Goal: Task Accomplishment & Management: Use online tool/utility

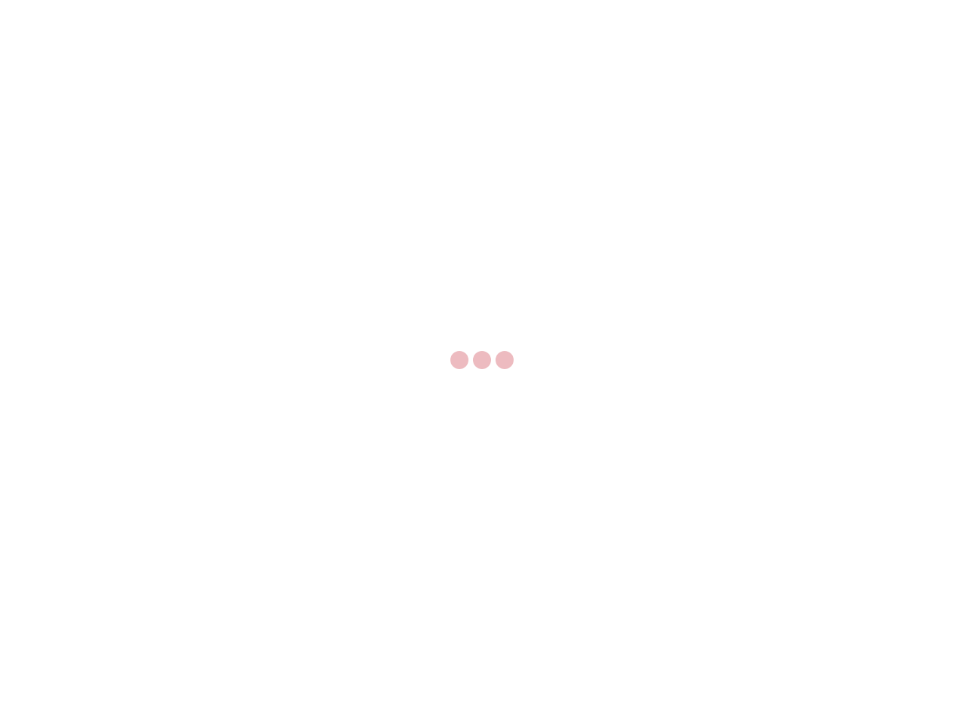
select select "US"
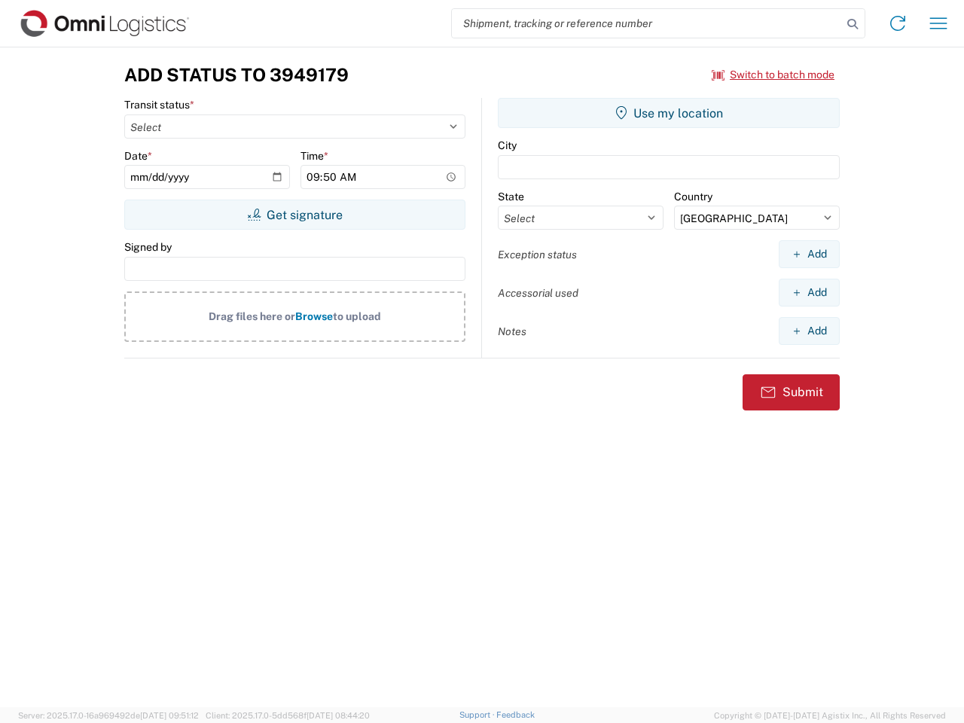
click at [647, 23] on input "search" at bounding box center [647, 23] width 390 height 29
click at [852, 24] on icon at bounding box center [852, 24] width 21 height 21
click at [897, 23] on icon at bounding box center [897, 23] width 24 height 24
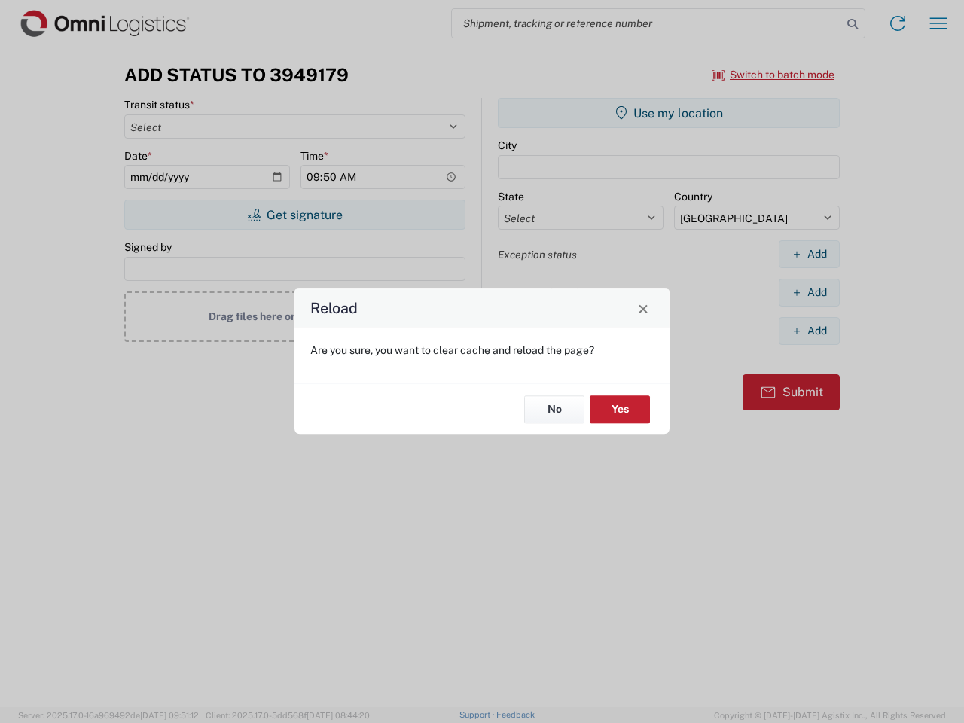
click at [938, 23] on div "Reload Are you sure, you want to clear cache and reload the page? No Yes" at bounding box center [482, 361] width 964 height 723
click at [773, 75] on div "Reload Are you sure, you want to clear cache and reload the page? No Yes" at bounding box center [482, 361] width 964 height 723
click at [294, 215] on div "Reload Are you sure, you want to clear cache and reload the page? No Yes" at bounding box center [482, 361] width 964 height 723
click at [668, 113] on div "Reload Are you sure, you want to clear cache and reload the page? No Yes" at bounding box center [482, 361] width 964 height 723
click at [808, 254] on div "Reload Are you sure, you want to clear cache and reload the page? No Yes" at bounding box center [482, 361] width 964 height 723
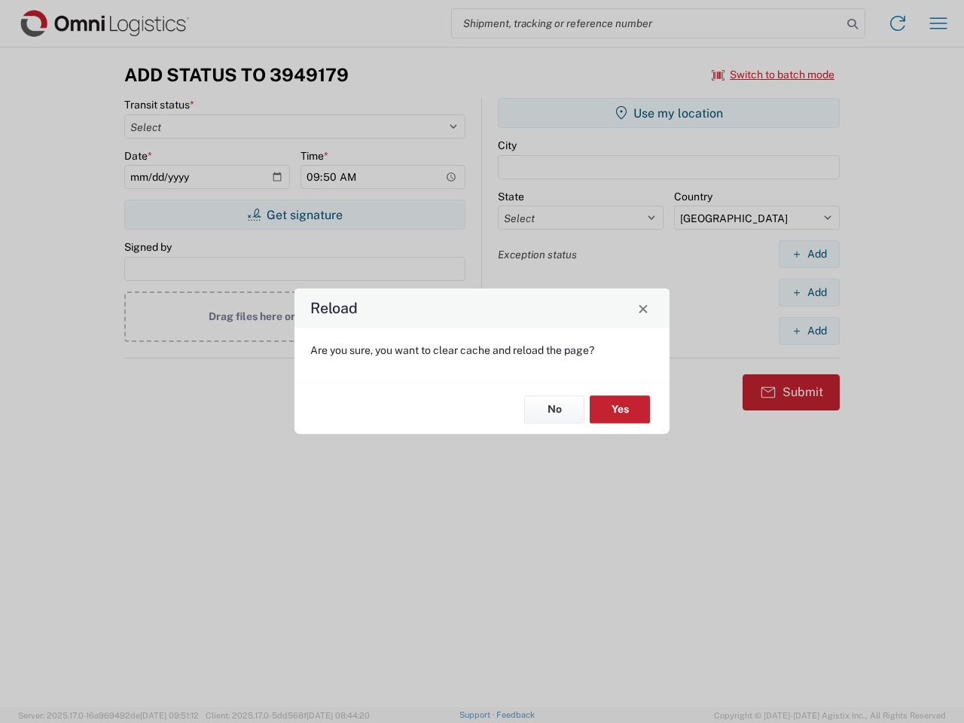
click at [808, 292] on div "Reload Are you sure, you want to clear cache and reload the page? No Yes" at bounding box center [482, 361] width 964 height 723
click at [808, 330] on div "Reload Are you sure, you want to clear cache and reload the page? No Yes" at bounding box center [482, 361] width 964 height 723
